Goal: Task Accomplishment & Management: Manage account settings

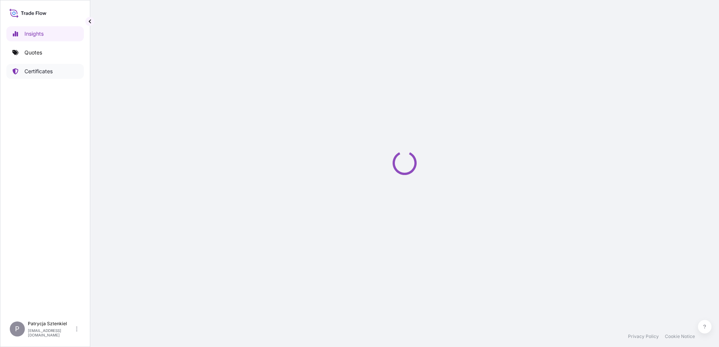
select select "2025"
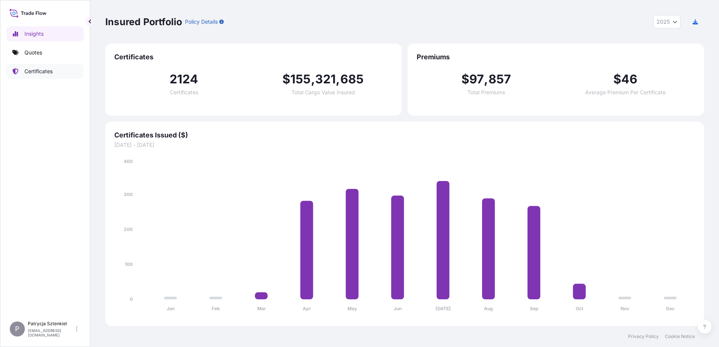
click at [44, 73] on p "Certificates" at bounding box center [38, 72] width 28 height 8
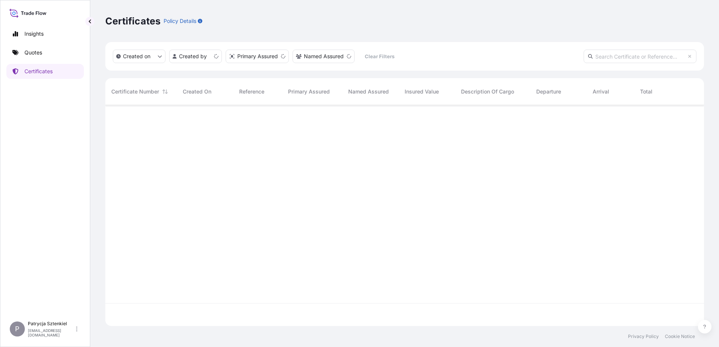
scroll to position [220, 593]
click at [614, 53] on input "text" at bounding box center [639, 57] width 113 height 14
paste input "[PHONE_NUMBER]"
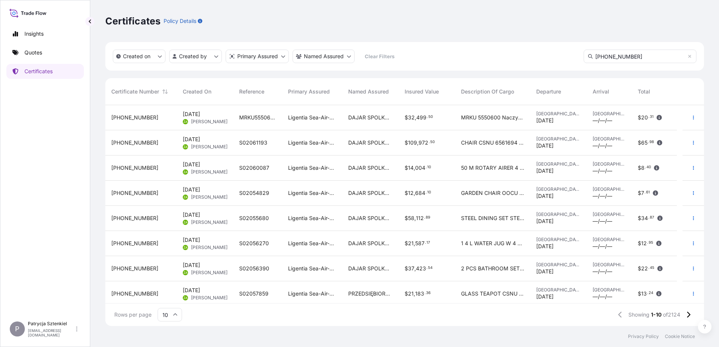
click at [637, 56] on input "[PHONE_NUMBER]" at bounding box center [639, 57] width 113 height 14
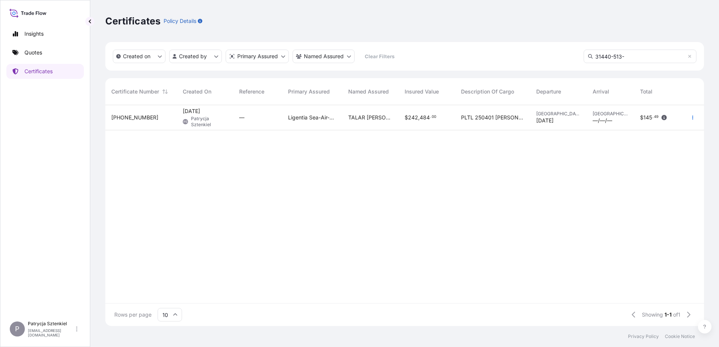
type input "[PHONE_NUMBER]"
click at [251, 112] on div "—" at bounding box center [257, 117] width 49 height 25
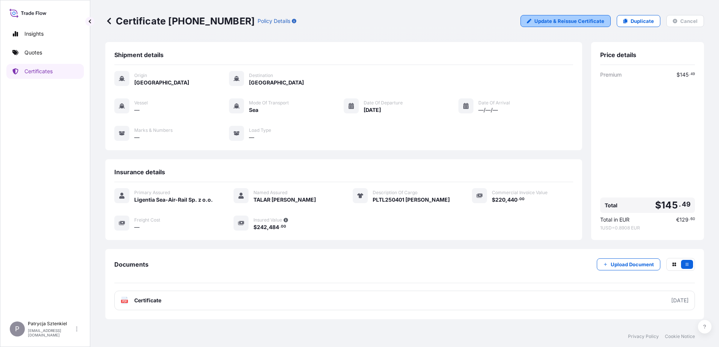
click at [588, 24] on p "Update & Reissue Certificate" at bounding box center [569, 21] width 70 height 8
select select "Sea"
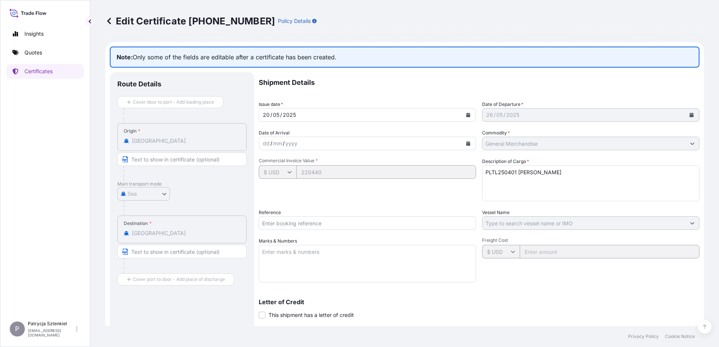
click at [112, 15] on link at bounding box center [109, 21] width 8 height 12
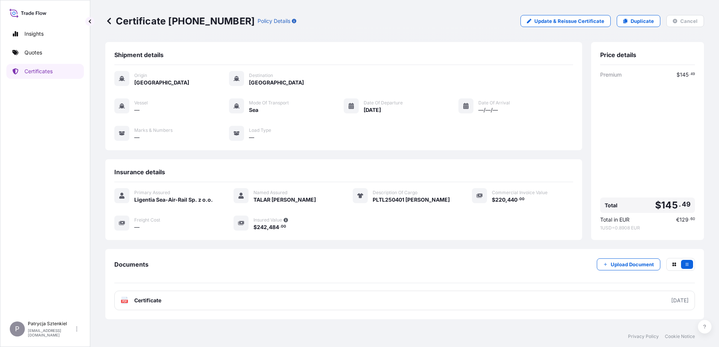
click at [573, 32] on div "Certificate [PHONE_NUMBER] Policy Details Update & Reissue Certificate Duplicat…" at bounding box center [404, 21] width 598 height 42
click at [569, 27] on div "Certificate [PHONE_NUMBER] Policy Details Update & Reissue Certificate Duplicat…" at bounding box center [404, 21] width 598 height 42
click at [568, 26] on link "Update & Reissue Certificate" at bounding box center [565, 21] width 90 height 12
select select "Sea"
select select "31440"
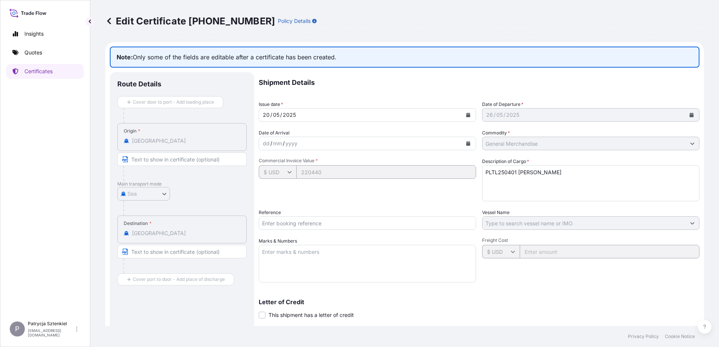
click at [286, 227] on input "Reference" at bounding box center [367, 224] width 217 height 14
click at [279, 201] on div "Shipment Details Issue date * [DATE] Date of Departure * [DATE] Date of Arrival…" at bounding box center [479, 237] width 441 height 330
click at [248, 20] on div "Edit Certificate [PHONE_NUMBER] Policy Details" at bounding box center [210, 21] width 211 height 12
click at [247, 20] on div "Edit Certificate [PHONE_NUMBER] Policy Details" at bounding box center [210, 21] width 211 height 12
drag, startPoint x: 246, startPoint y: 20, endPoint x: 195, endPoint y: 20, distance: 51.1
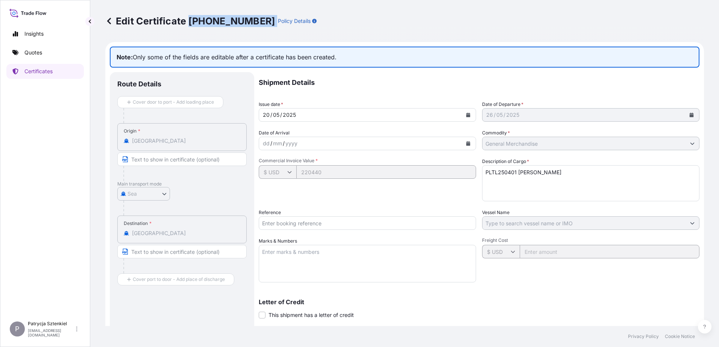
click at [195, 20] on p "Edit Certificate [PHONE_NUMBER]" at bounding box center [190, 21] width 170 height 12
copy p "[PHONE_NUMBER]"
click at [41, 71] on p "Certificates" at bounding box center [38, 72] width 28 height 8
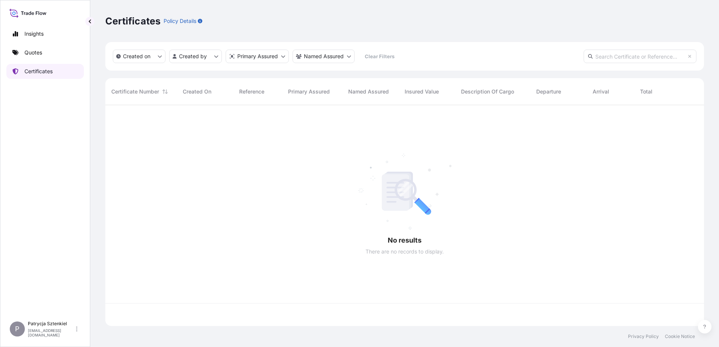
scroll to position [220, 593]
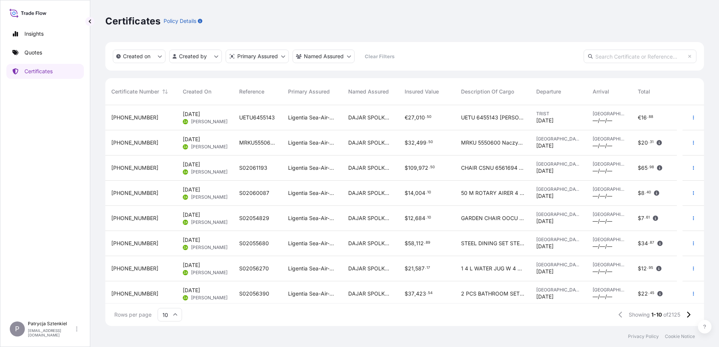
click at [613, 63] on input "text" at bounding box center [639, 57] width 113 height 14
paste input "[PHONE_NUMBER]"
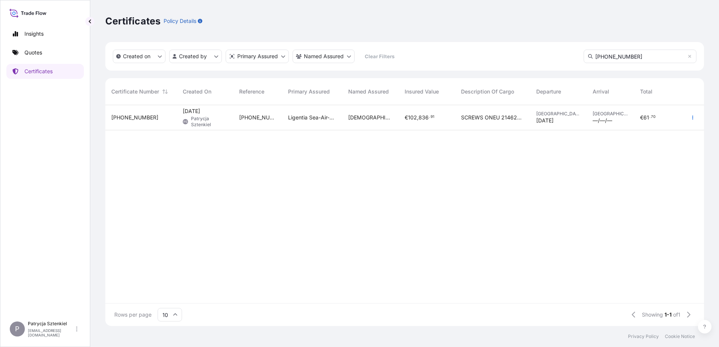
type input "[PHONE_NUMBER]"
click at [274, 113] on div "[PHONE_NUMBER]" at bounding box center [257, 117] width 49 height 25
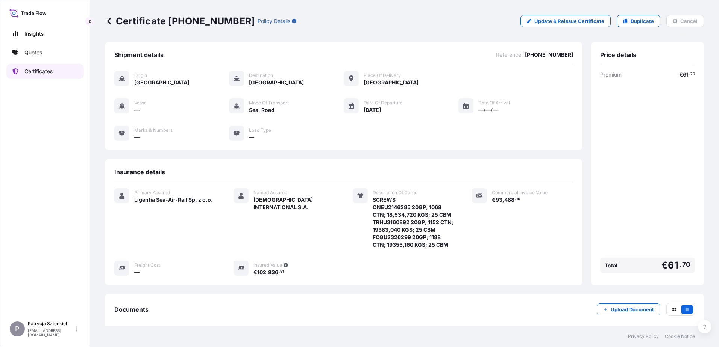
click at [30, 72] on p "Certificates" at bounding box center [38, 72] width 28 height 8
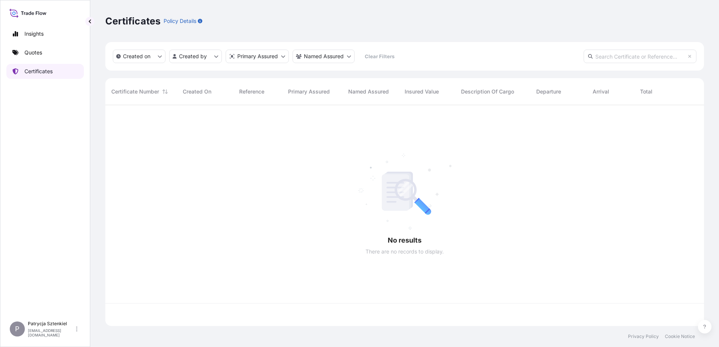
scroll to position [220, 593]
click at [618, 52] on input "text" at bounding box center [639, 57] width 113 height 14
paste input "[PHONE_NUMBER]"
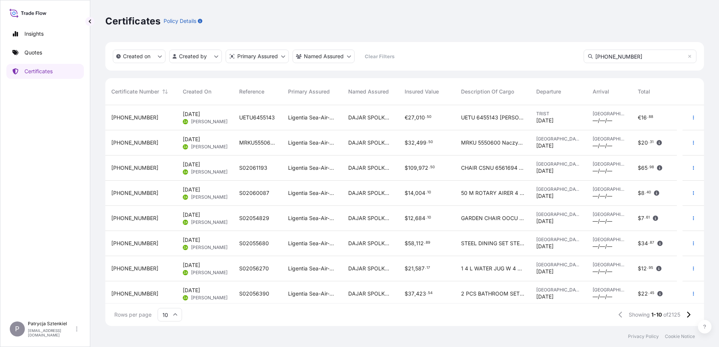
click at [639, 57] on input "[PHONE_NUMBER]" at bounding box center [639, 57] width 113 height 14
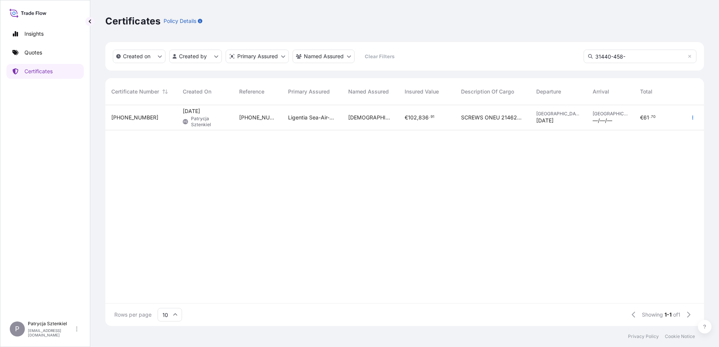
type input "31440-458-"
click at [248, 116] on span "[PHONE_NUMBER]" at bounding box center [257, 118] width 37 height 8
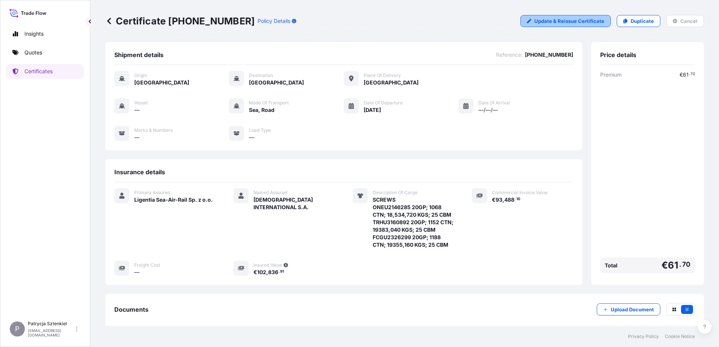
click at [574, 20] on p "Update & Reissue Certificate" at bounding box center [569, 21] width 70 height 8
select select "Sea"
select select "Road / [GEOGRAPHIC_DATA]"
select select "31440"
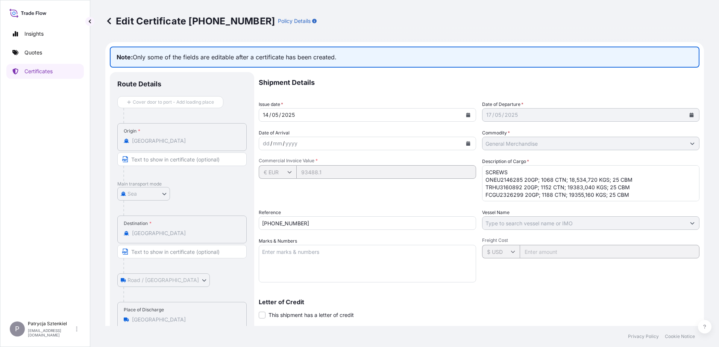
click at [304, 224] on input "[PHONE_NUMBER]" at bounding box center [367, 224] width 217 height 14
drag, startPoint x: 303, startPoint y: 227, endPoint x: 242, endPoint y: 224, distance: 60.6
click at [241, 223] on div "Route Details Cover door to port - Add loading place Place of loading Road / [G…" at bounding box center [404, 247] width 589 height 351
click at [336, 220] on input "[PHONE_NUMBER]" at bounding box center [367, 224] width 217 height 14
click at [498, 183] on textarea "SCREWS ONEU2146285 20GP; 1068 CTN; 18,534,720 KGS; 25 CBM TRHU3160892 20GP; 115…" at bounding box center [590, 183] width 217 height 36
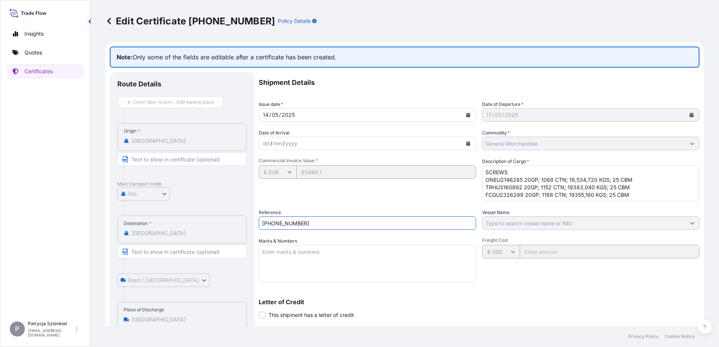
click at [498, 183] on textarea "SCREWS ONEU2146285 20GP; 1068 CTN; 18,534,720 KGS; 25 CBM TRHU3160892 20GP; 115…" at bounding box center [590, 183] width 217 height 36
